Goal: Information Seeking & Learning: Learn about a topic

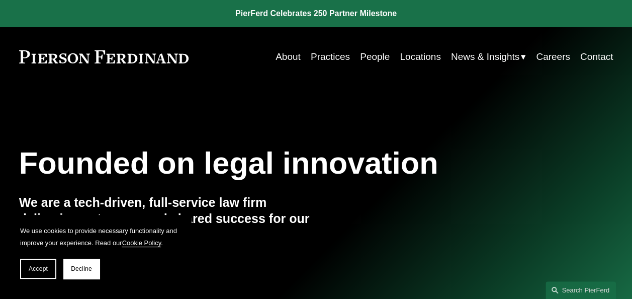
click at [414, 56] on link "Locations" at bounding box center [420, 56] width 41 height 19
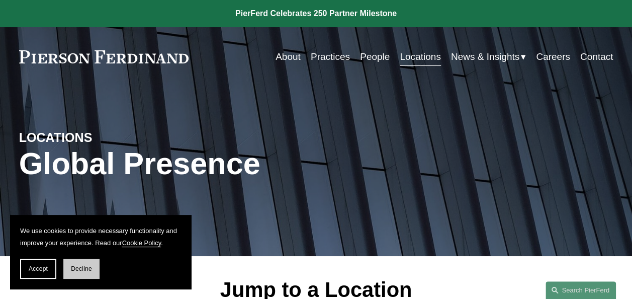
click at [68, 270] on button "Decline" at bounding box center [81, 268] width 36 height 20
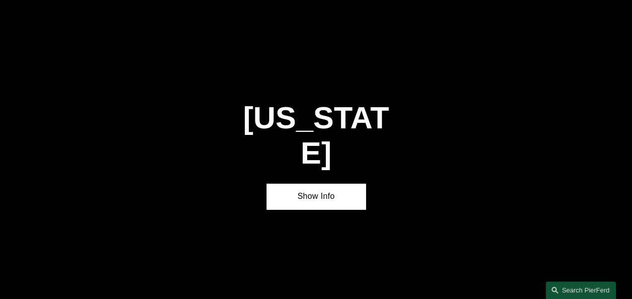
scroll to position [1381, 0]
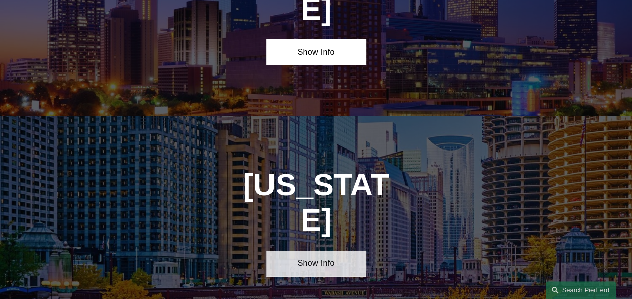
click at [284, 250] on link "Show Info" at bounding box center [315, 263] width 99 height 26
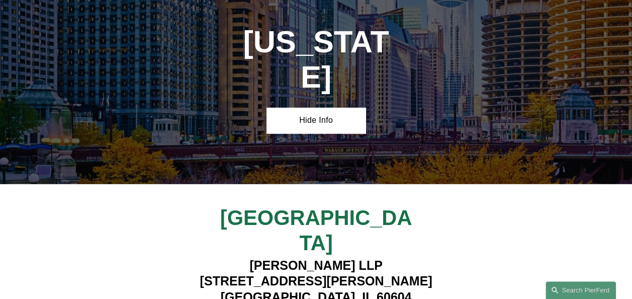
scroll to position [1582, 0]
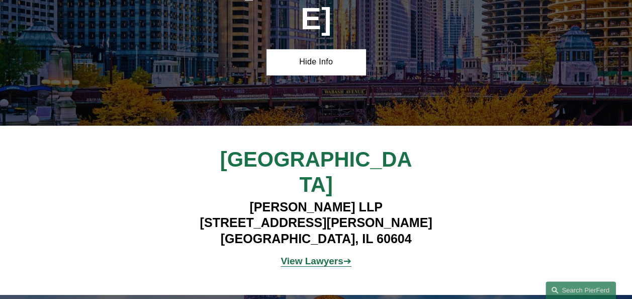
click at [307, 255] on strong "View Lawyers" at bounding box center [312, 260] width 62 height 11
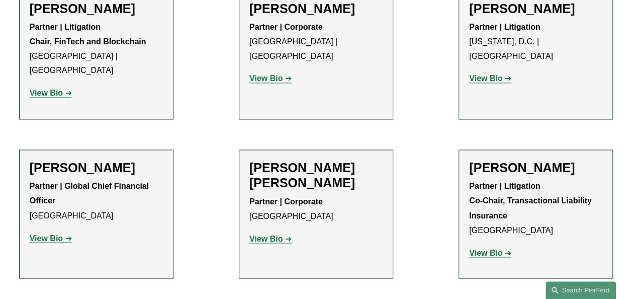
scroll to position [754, 0]
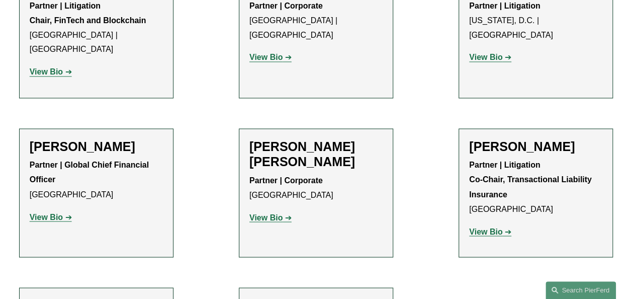
click at [265, 213] on strong "View Bio" at bounding box center [265, 217] width 33 height 9
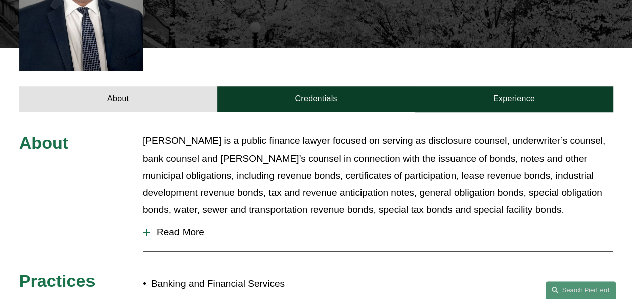
scroll to position [201, 0]
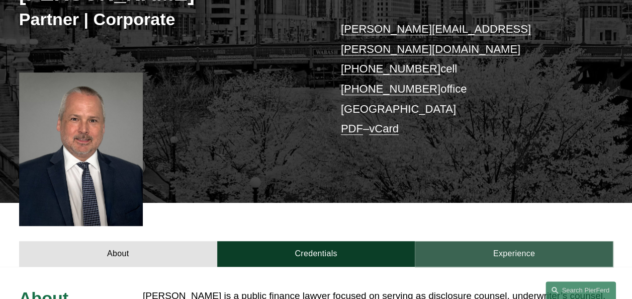
click at [526, 241] on link "Experience" at bounding box center [514, 254] width 198 height 26
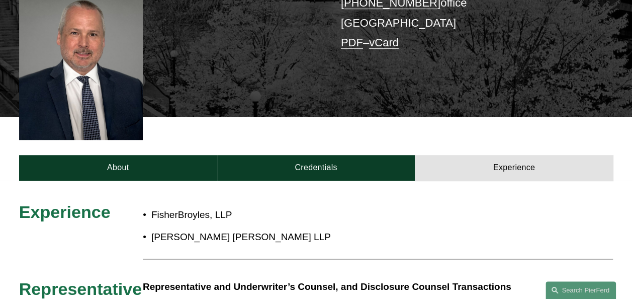
scroll to position [302, 0]
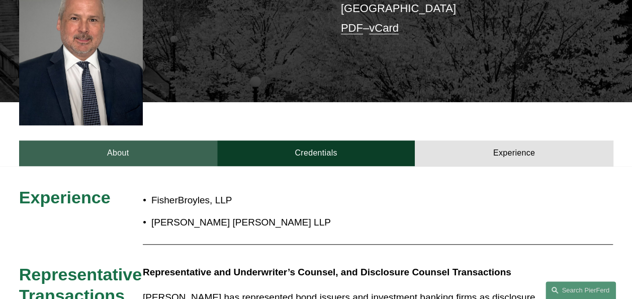
click at [119, 140] on link "About" at bounding box center [118, 153] width 198 height 26
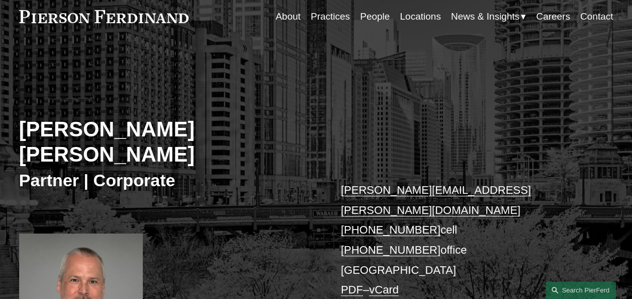
scroll to position [0, 0]
